Goal: Complete application form

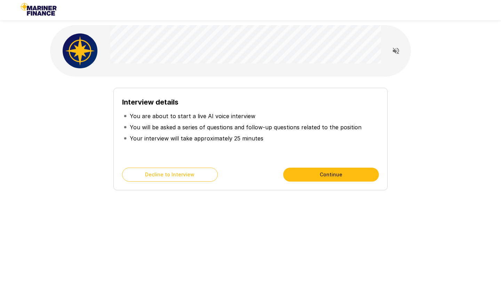
click at [310, 177] on button "Continue" at bounding box center [331, 174] width 96 height 14
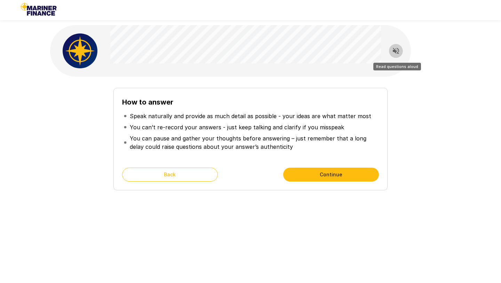
click at [396, 50] on icon "Read questions aloud" at bounding box center [396, 51] width 8 height 8
click at [346, 178] on button "Continue" at bounding box center [331, 174] width 96 height 14
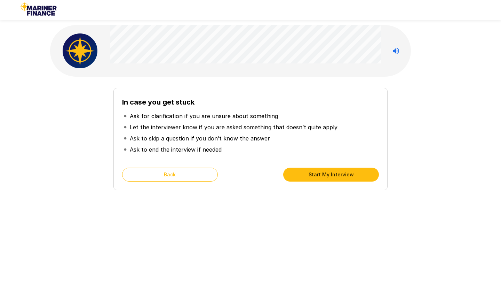
click at [310, 177] on button "Start My Interview" at bounding box center [331, 174] width 96 height 14
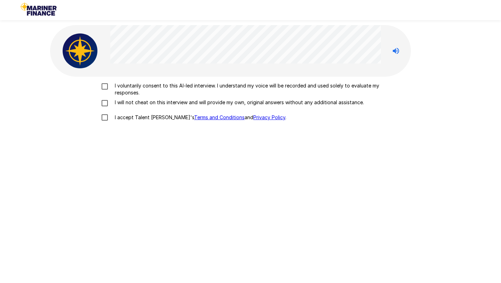
click at [145, 89] on p "I voluntarily consent to this AI-led interview. I understand my voice will be r…" at bounding box center [258, 89] width 292 height 14
click at [142, 100] on p "I will not cheat on this interview and will provide my own, original answers wi…" at bounding box center [238, 102] width 252 height 7
click at [127, 117] on p "I accept Talent Llama's Terms and Conditions and Privacy Policy ." at bounding box center [199, 117] width 174 height 7
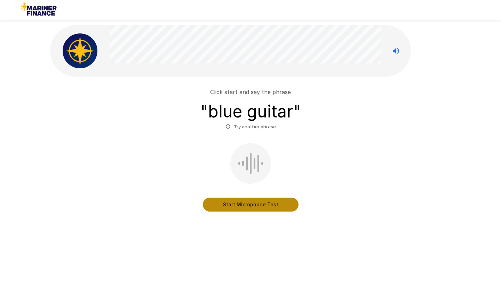
click at [251, 201] on button "Start Microphone Test" at bounding box center [251, 204] width 96 height 14
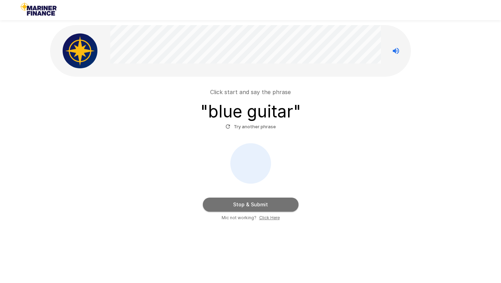
click at [251, 204] on button "Stop & Submit" at bounding box center [251, 204] width 96 height 14
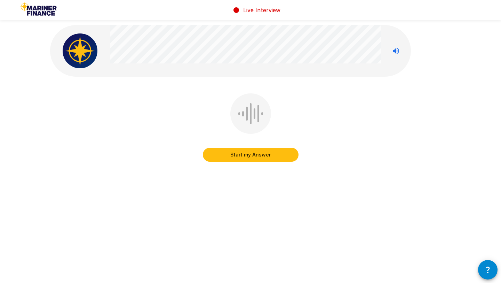
click at [255, 157] on button "Start my Answer" at bounding box center [251, 155] width 96 height 14
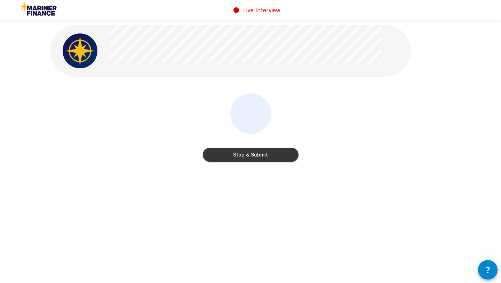
click at [255, 157] on button "Stop & Submit" at bounding box center [251, 155] width 96 height 14
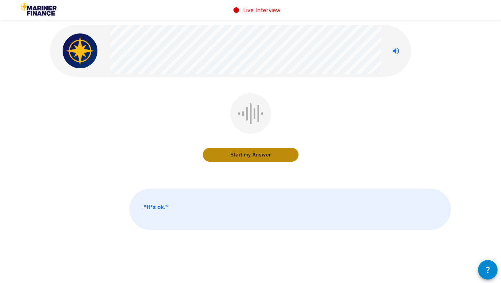
click at [255, 157] on button "Start my Answer" at bounding box center [251, 155] width 96 height 14
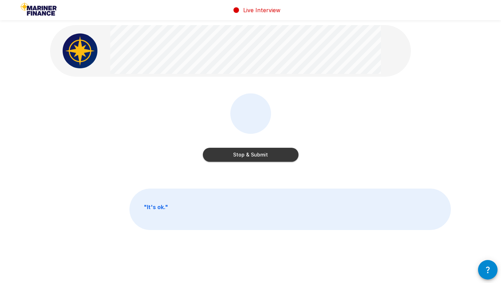
click at [257, 157] on button "Stop & Submit" at bounding box center [251, 155] width 96 height 14
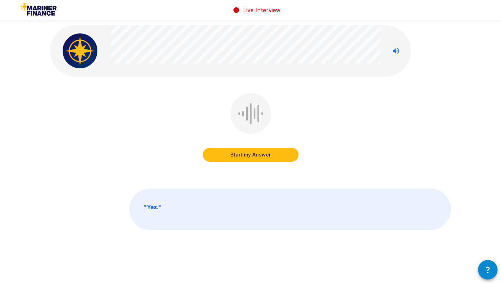
click at [398, 49] on icon "Stop reading questions aloud" at bounding box center [396, 51] width 6 height 6
click at [278, 155] on button "Start my Answer" at bounding box center [251, 155] width 96 height 14
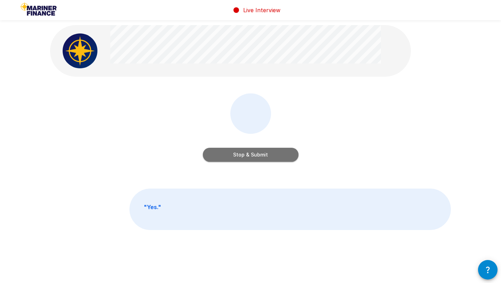
click at [278, 155] on button "Stop & Submit" at bounding box center [251, 155] width 96 height 14
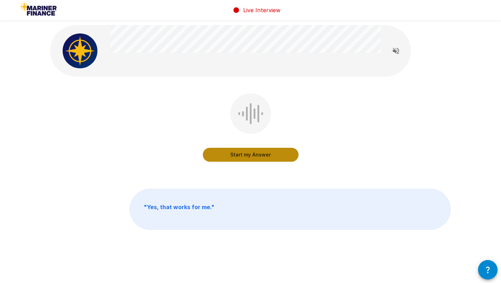
click at [275, 156] on button "Start my Answer" at bounding box center [251, 155] width 96 height 14
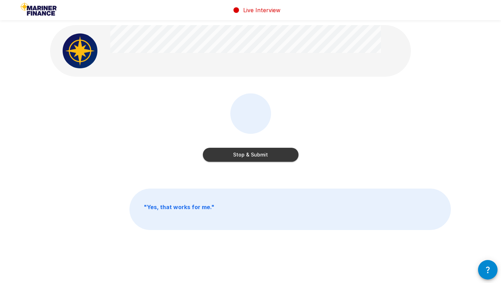
click at [275, 156] on button "Stop & Submit" at bounding box center [251, 155] width 96 height 14
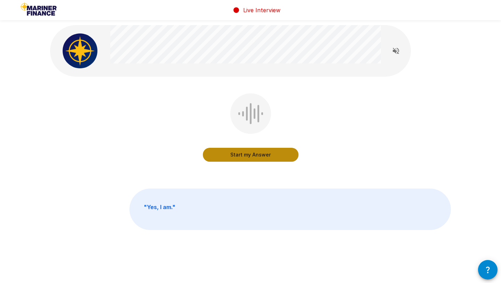
click at [275, 156] on button "Start my Answer" at bounding box center [251, 155] width 96 height 14
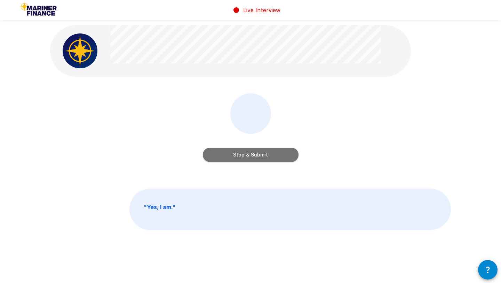
click at [275, 156] on button "Stop & Submit" at bounding box center [251, 155] width 96 height 14
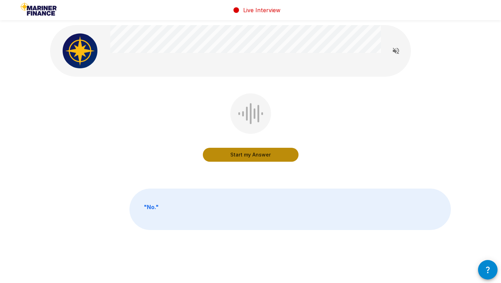
click at [275, 156] on button "Start my Answer" at bounding box center [251, 155] width 96 height 14
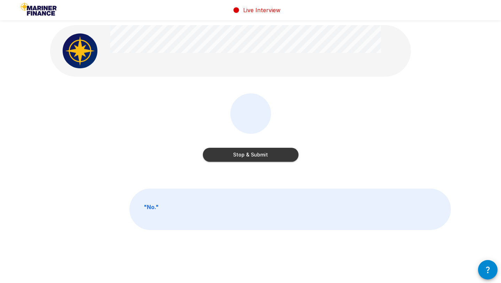
click at [275, 156] on button "Stop & Submit" at bounding box center [251, 155] width 96 height 14
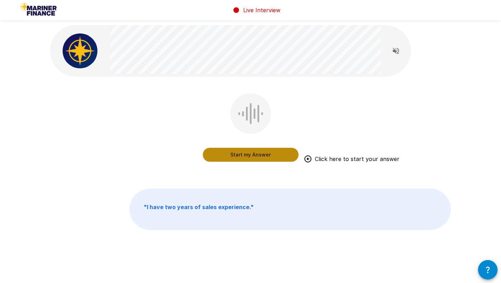
click at [275, 156] on button "Start my Answer" at bounding box center [251, 155] width 96 height 14
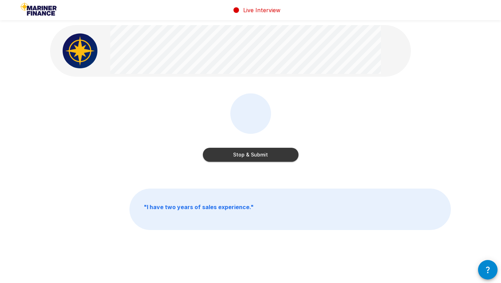
click at [275, 156] on button "Stop & Submit" at bounding box center [251, 155] width 96 height 14
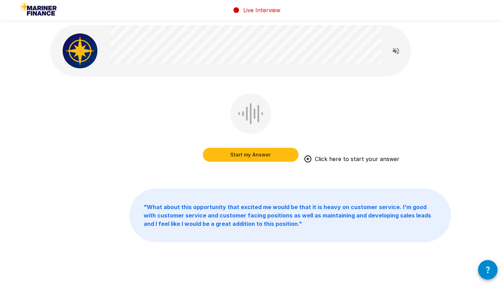
click at [275, 156] on button "Start my Answer" at bounding box center [251, 155] width 96 height 14
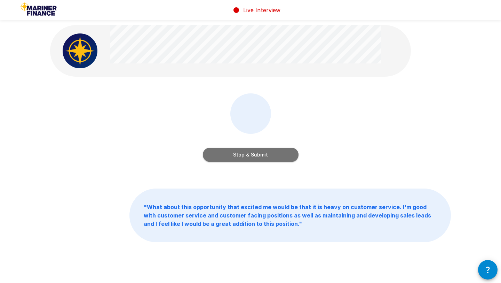
click at [265, 156] on button "Stop & Submit" at bounding box center [251, 155] width 96 height 14
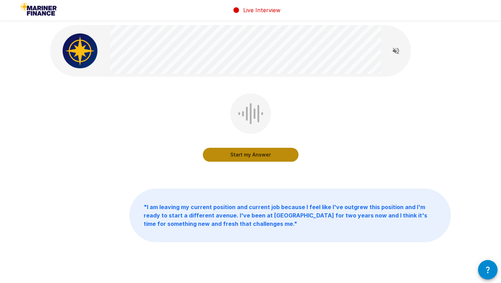
click at [265, 156] on button "Start my Answer" at bounding box center [251, 155] width 96 height 14
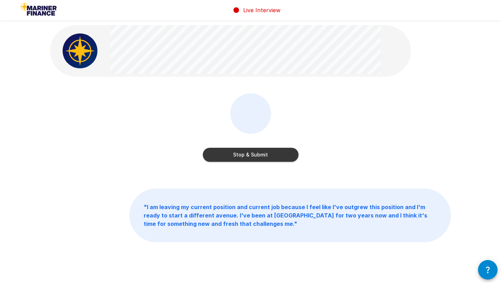
click at [265, 156] on button "Stop & Submit" at bounding box center [251, 155] width 96 height 14
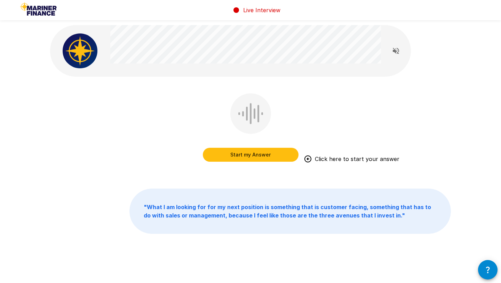
click at [261, 156] on button "Start my Answer" at bounding box center [251, 155] width 96 height 14
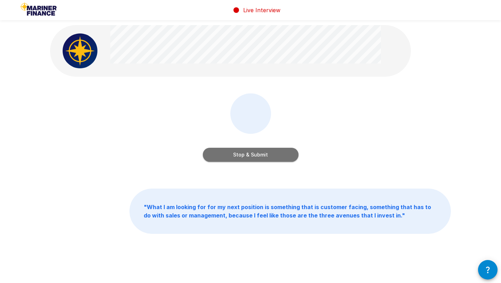
click at [261, 156] on button "Stop & Submit" at bounding box center [251, 155] width 96 height 14
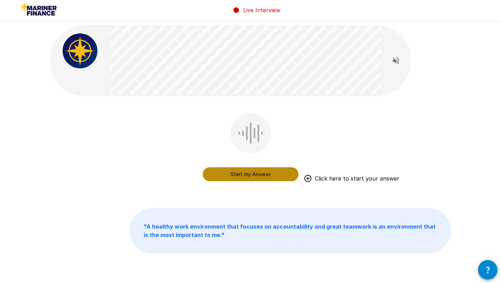
click at [240, 177] on button "Start my Answer" at bounding box center [251, 174] width 96 height 14
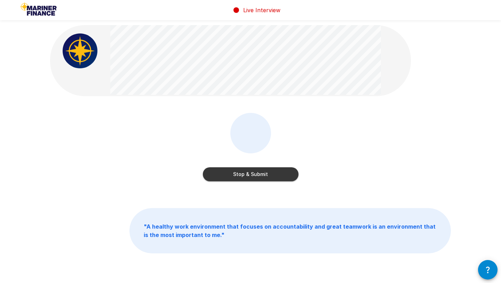
click at [240, 177] on button "Stop & Submit" at bounding box center [251, 174] width 96 height 14
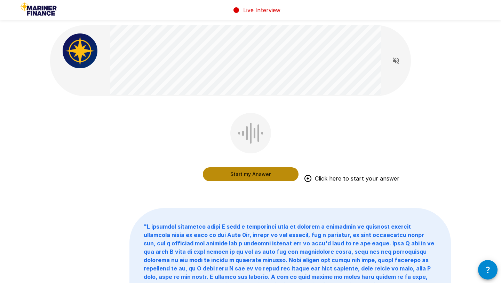
click at [276, 177] on button "Start my Answer" at bounding box center [251, 174] width 96 height 14
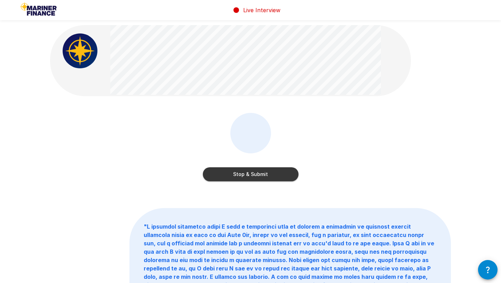
click at [276, 177] on button "Stop & Submit" at bounding box center [251, 174] width 96 height 14
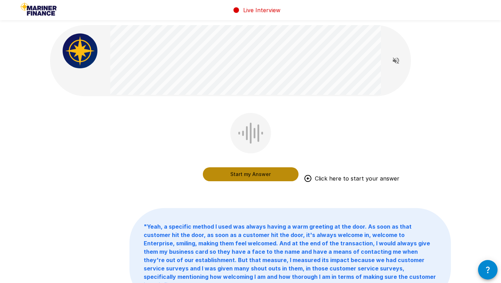
click at [267, 174] on button "Start my Answer" at bounding box center [251, 174] width 96 height 14
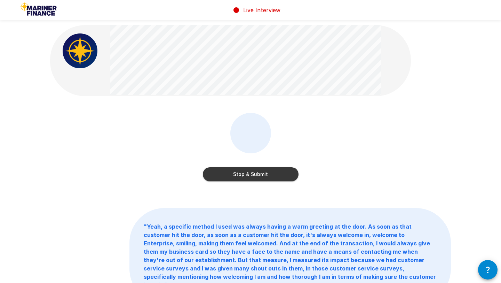
click at [260, 174] on button "Stop & Submit" at bounding box center [251, 174] width 96 height 14
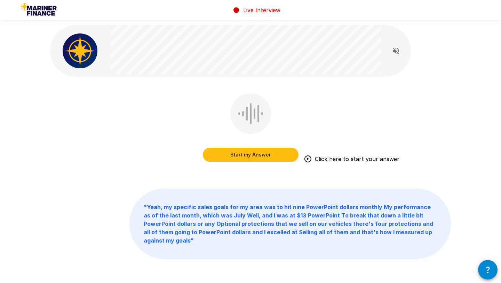
click at [252, 155] on button "Start my Answer" at bounding box center [251, 155] width 96 height 14
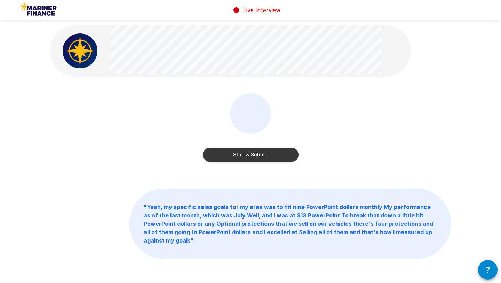
click at [252, 155] on button "Stop & Submit" at bounding box center [251, 155] width 96 height 14
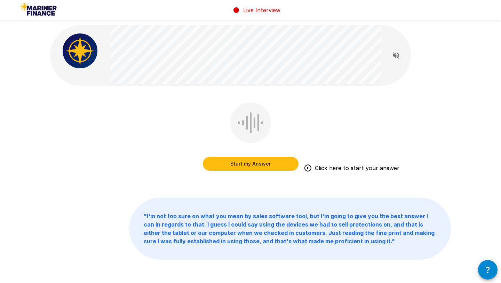
click at [243, 165] on button "Start my Answer" at bounding box center [251, 164] width 96 height 14
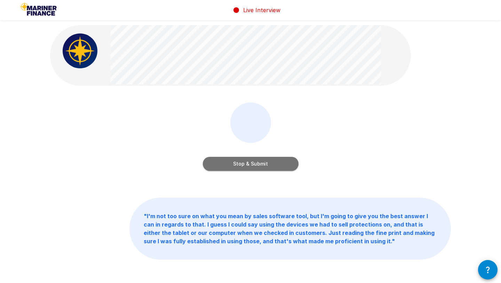
click at [253, 164] on button "Stop & Submit" at bounding box center [251, 164] width 96 height 14
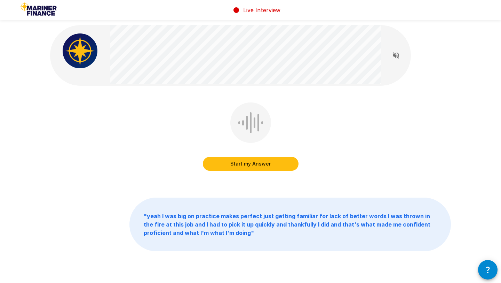
click at [255, 163] on button "Start my Answer" at bounding box center [251, 164] width 96 height 14
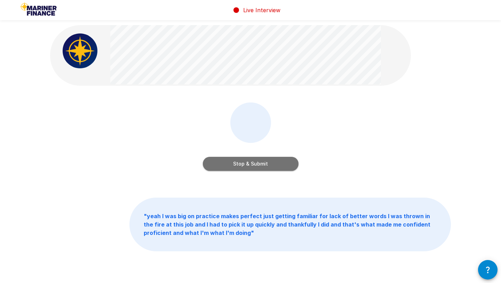
click at [255, 163] on button "Stop & Submit" at bounding box center [251, 164] width 96 height 14
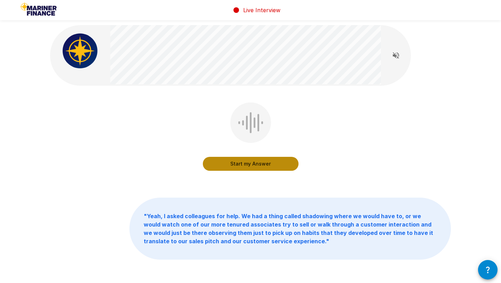
click at [252, 164] on button "Start my Answer" at bounding box center [251, 164] width 96 height 14
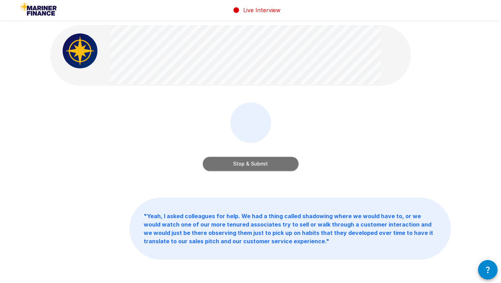
click at [252, 164] on button "Stop & Submit" at bounding box center [251, 164] width 96 height 14
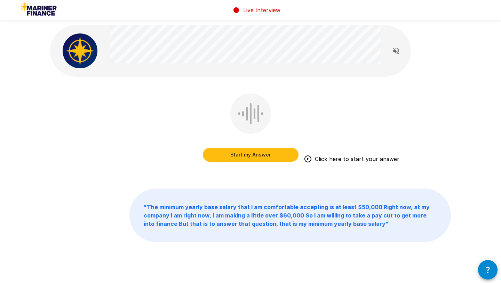
click at [244, 154] on button "Start my Answer" at bounding box center [251, 155] width 96 height 14
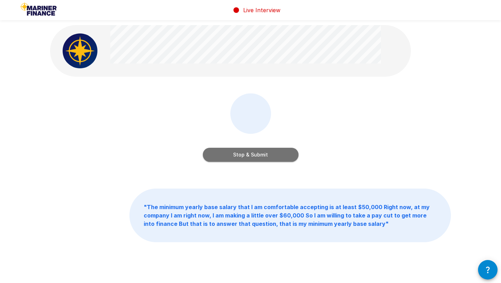
click at [244, 154] on button "Stop & Submit" at bounding box center [251, 155] width 96 height 14
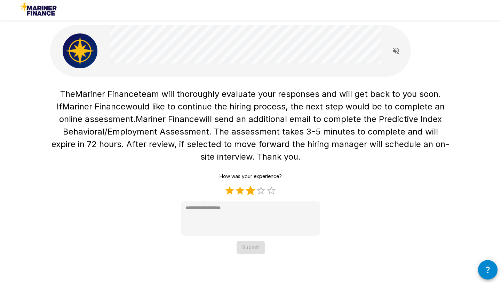
click at [252, 194] on label "3 Stars" at bounding box center [250, 190] width 10 height 10
type textarea "*"
click at [248, 247] on button "Submit" at bounding box center [251, 247] width 28 height 13
